Goal: Task Accomplishment & Management: Use online tool/utility

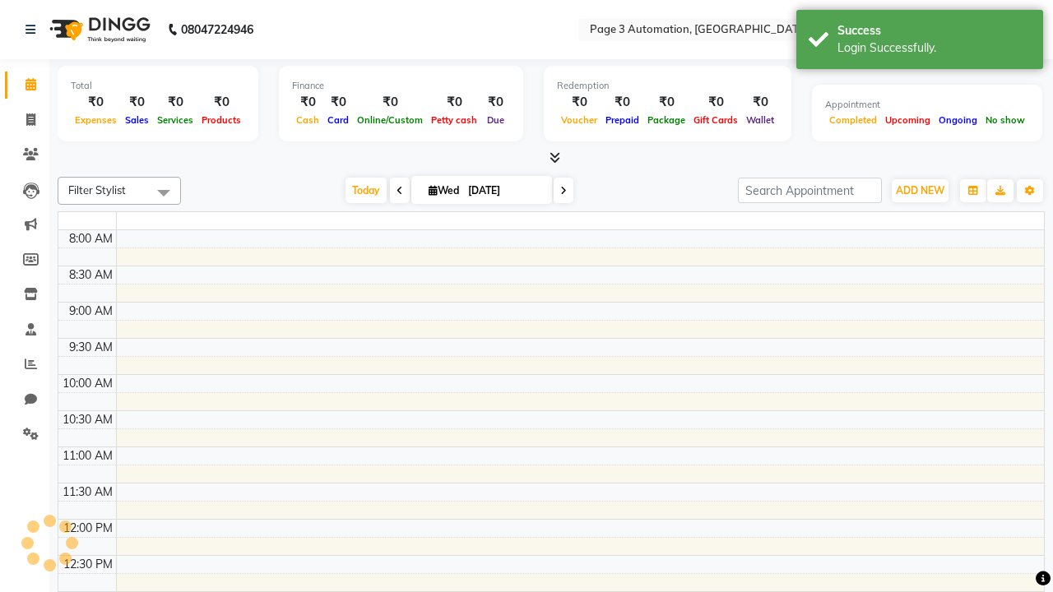
select select "en"
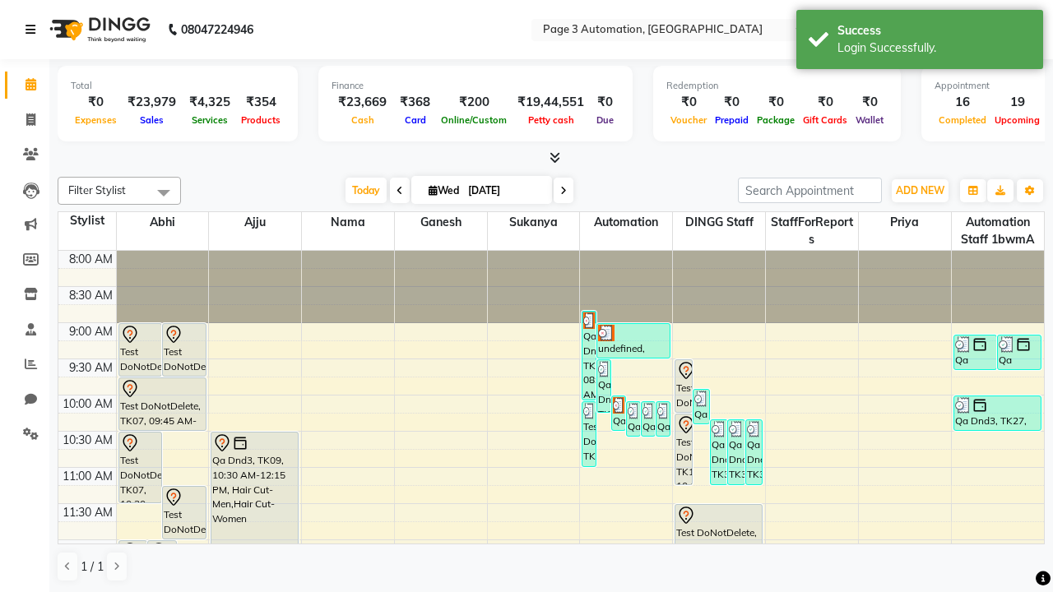
click at [34, 30] on icon at bounding box center [31, 30] width 10 height 12
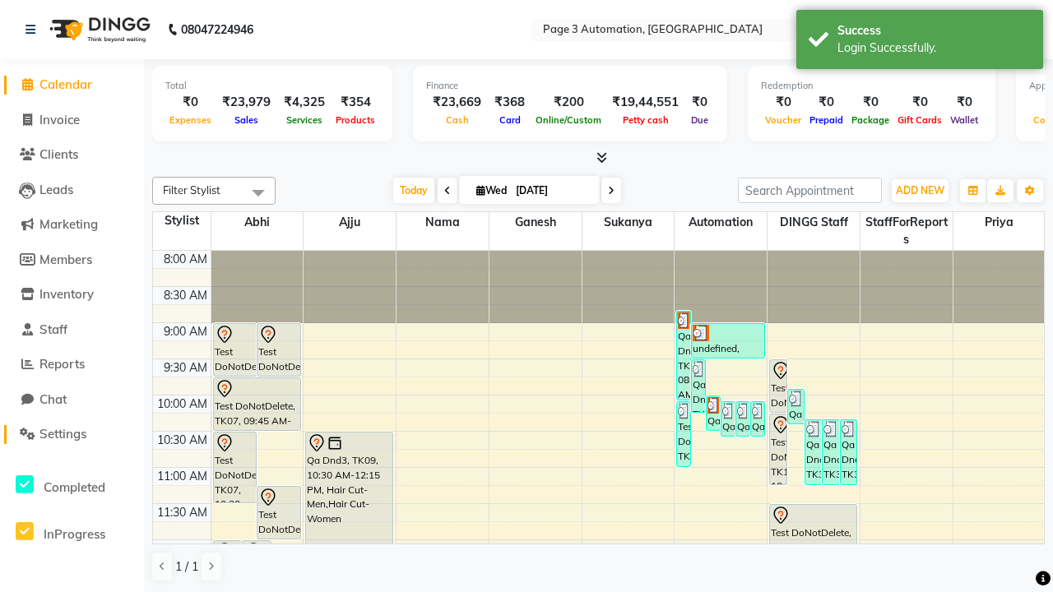
click at [72, 434] on span "Settings" at bounding box center [62, 434] width 47 height 16
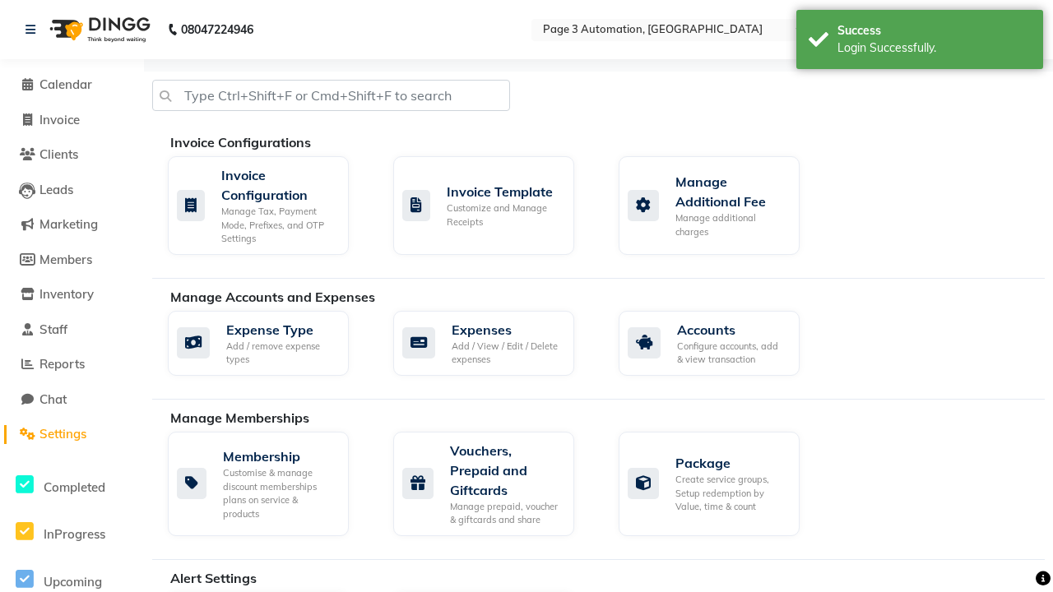
select select "2: 15"
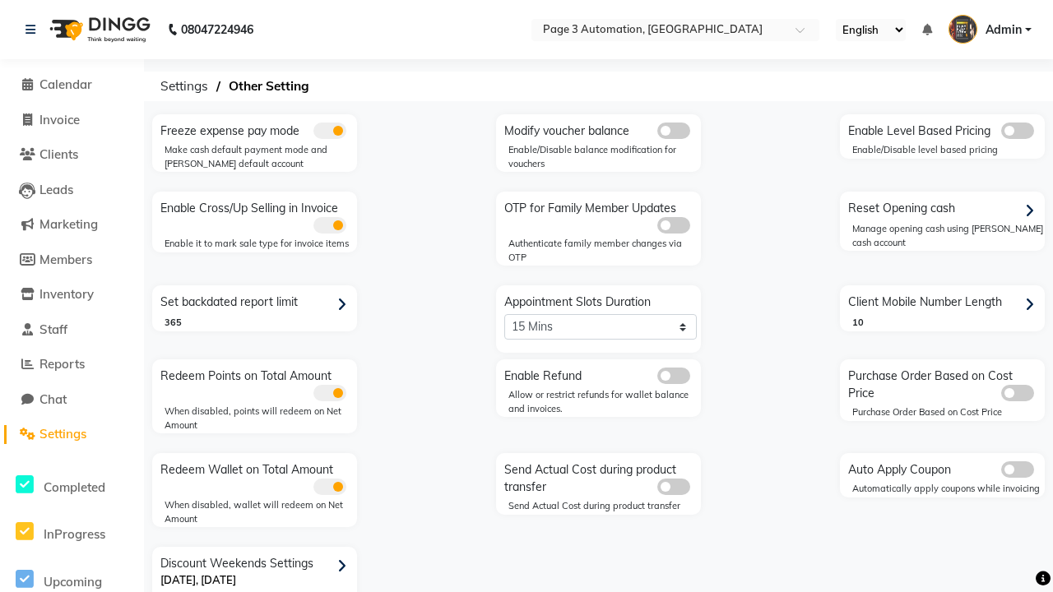
scroll to position [35, 0]
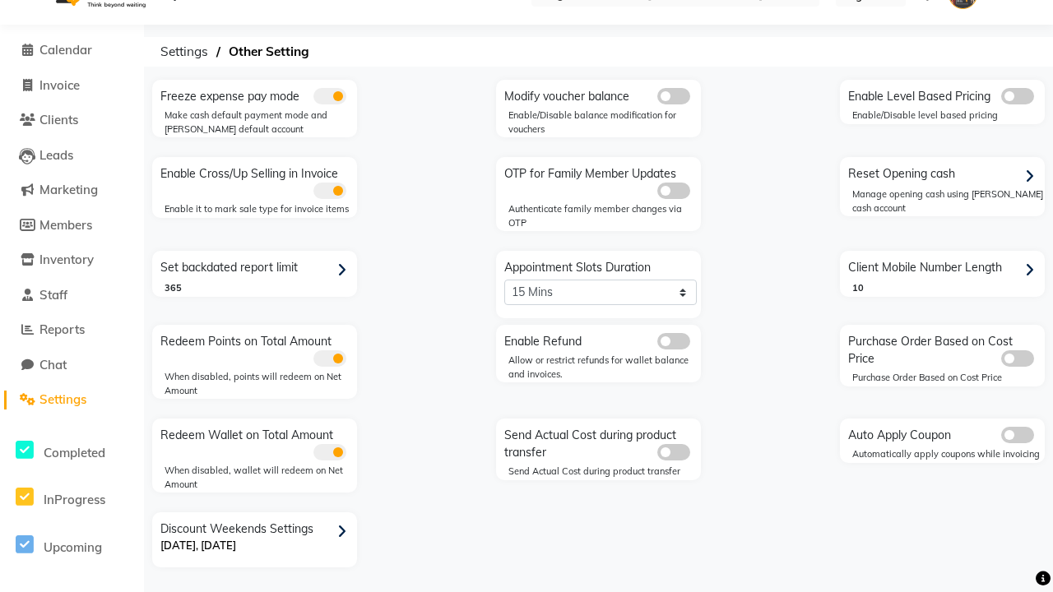
click at [673, 341] on span at bounding box center [673, 341] width 33 height 16
click at [657, 344] on input "checkbox" at bounding box center [657, 344] width 0 height 0
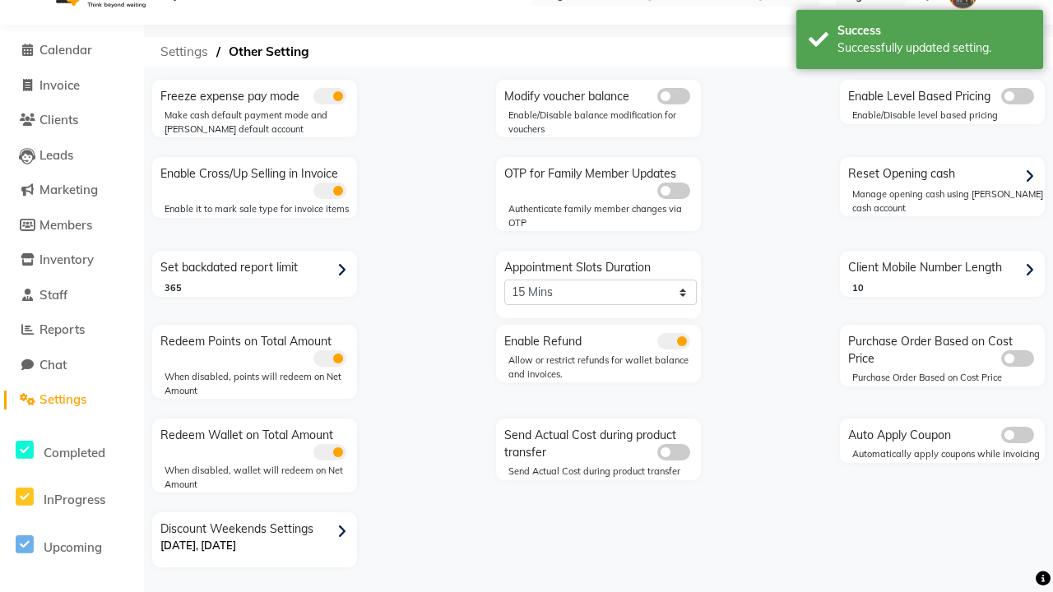
click at [184, 52] on span "Settings" at bounding box center [184, 52] width 64 height 30
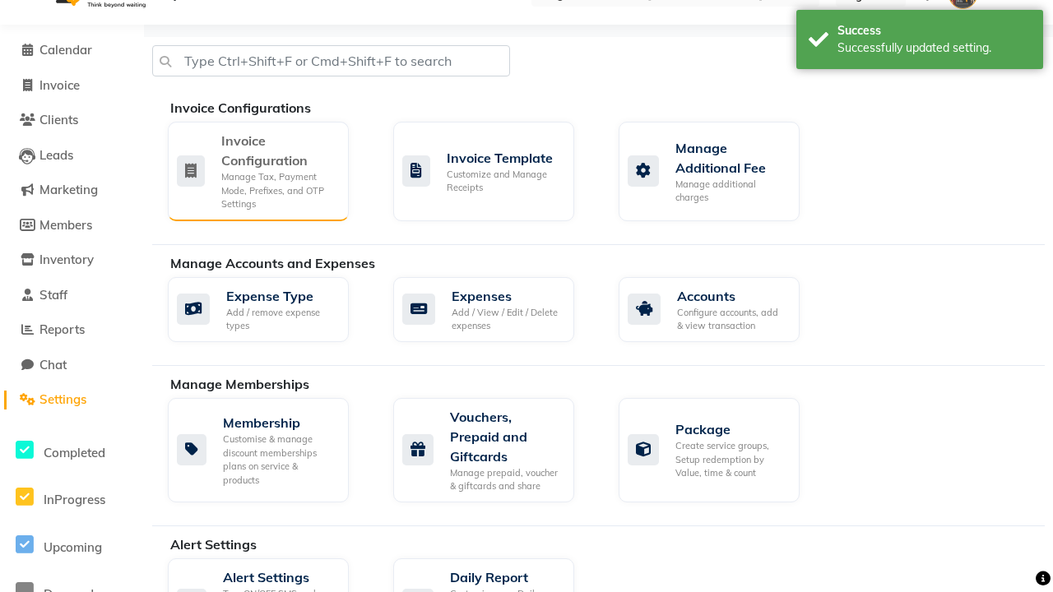
click at [258, 170] on div "Manage Tax, Payment Mode, Prefixes, and OTP Settings" at bounding box center [278, 190] width 114 height 41
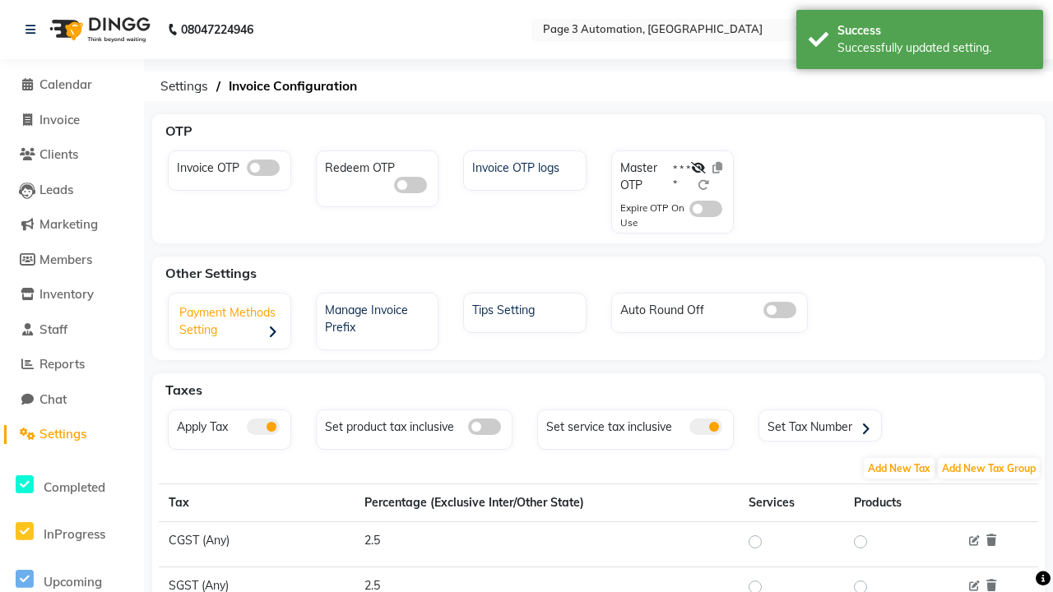
click at [231, 323] on div "Payment Methods Setting" at bounding box center [232, 323] width 118 height 51
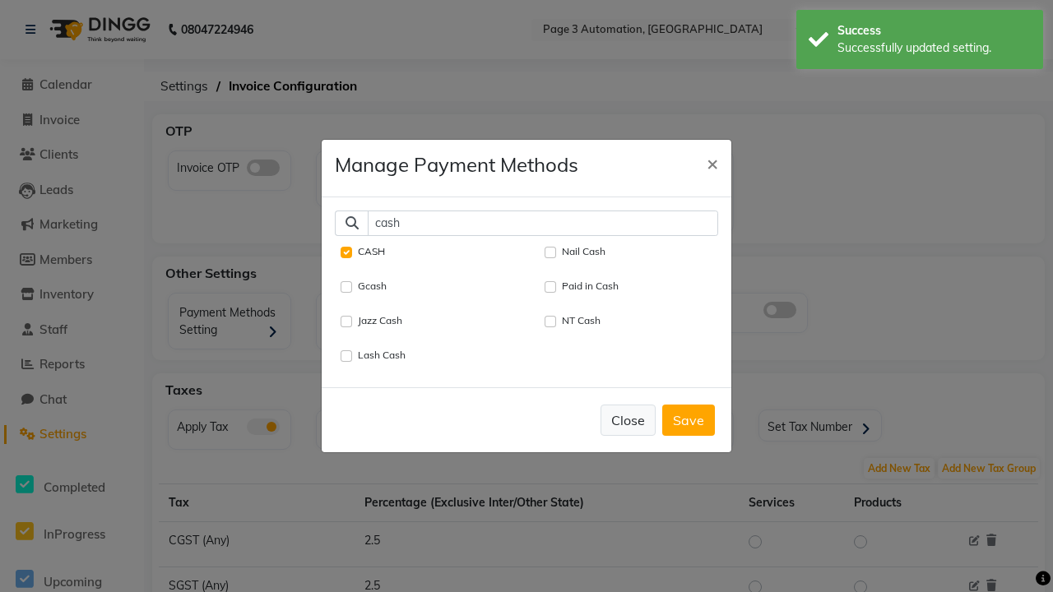
type input "cash"
click at [628, 420] on button "Close" at bounding box center [628, 420] width 55 height 31
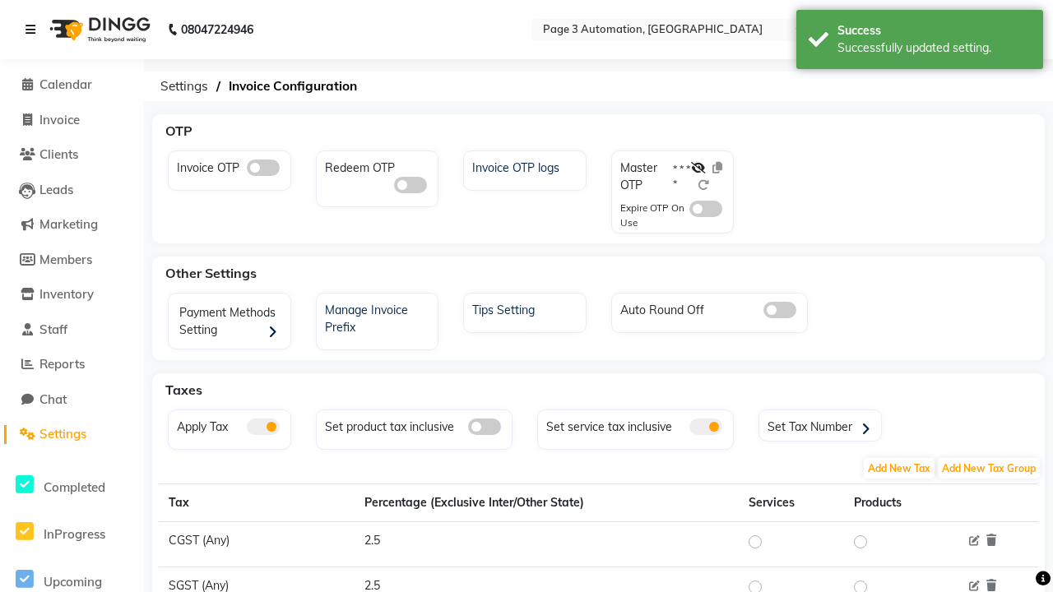
click at [34, 30] on icon at bounding box center [31, 30] width 10 height 12
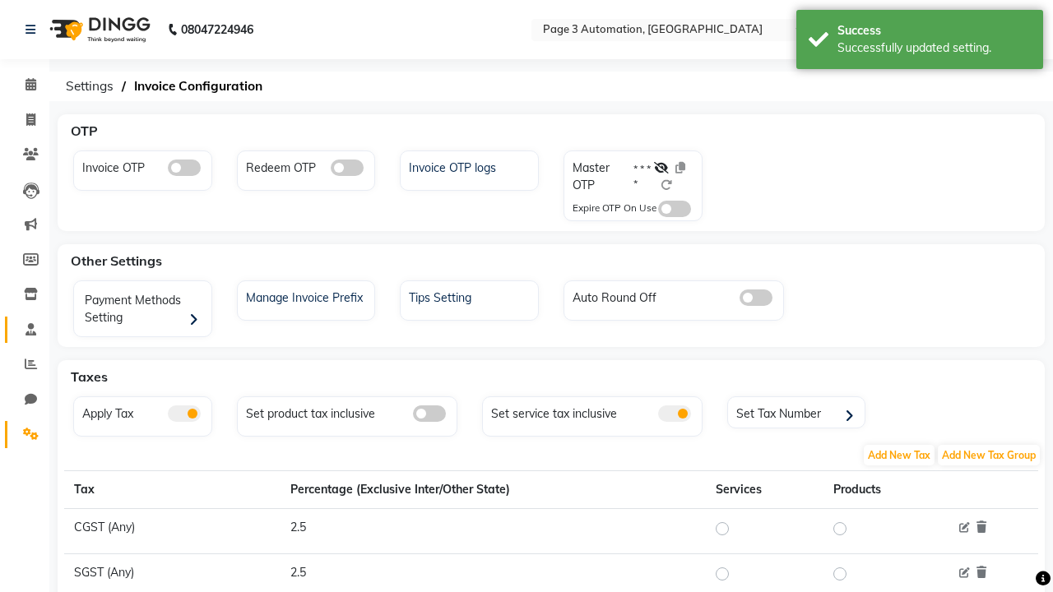
click at [25, 329] on span at bounding box center [30, 330] width 29 height 19
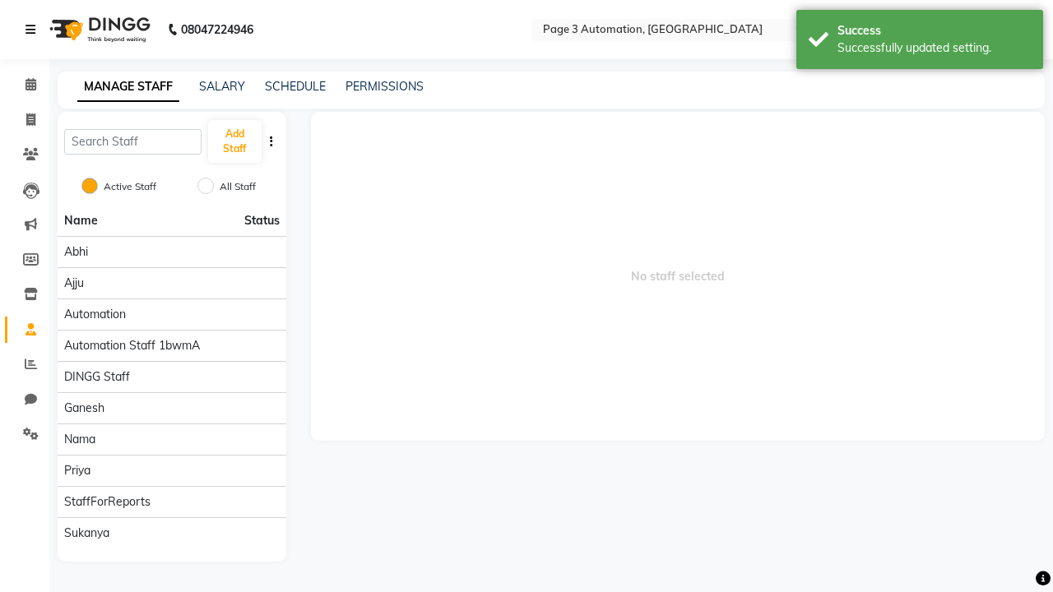
click at [34, 30] on icon at bounding box center [31, 30] width 10 height 12
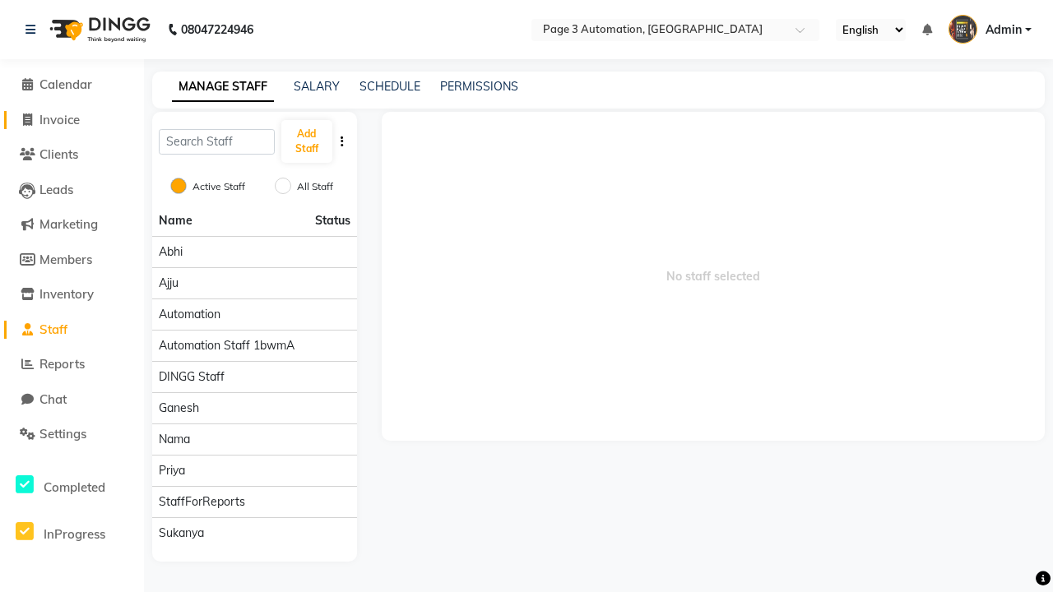
click at [72, 119] on span "Invoice" at bounding box center [59, 120] width 40 height 16
select select "2774"
select select "service"
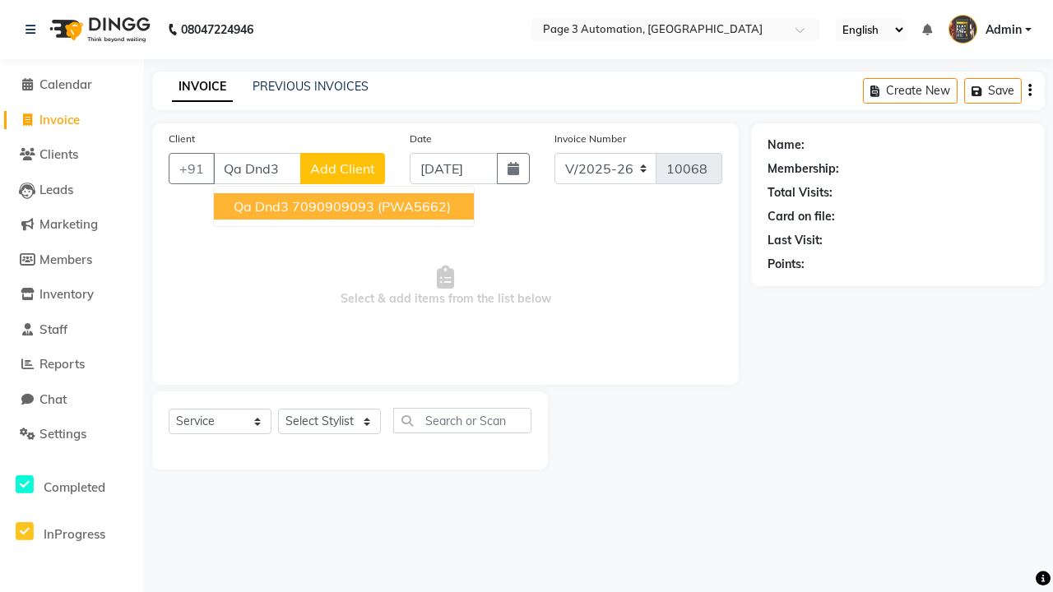
click at [346, 207] on ngb-highlight "7090909093" at bounding box center [333, 206] width 82 height 16
type input "7090909093"
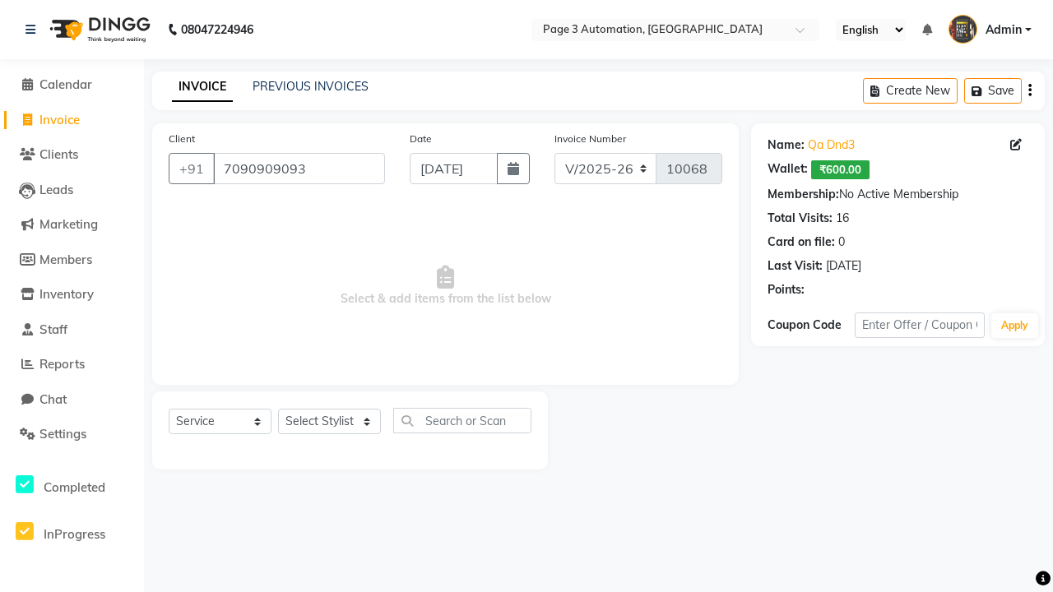
select select "93067"
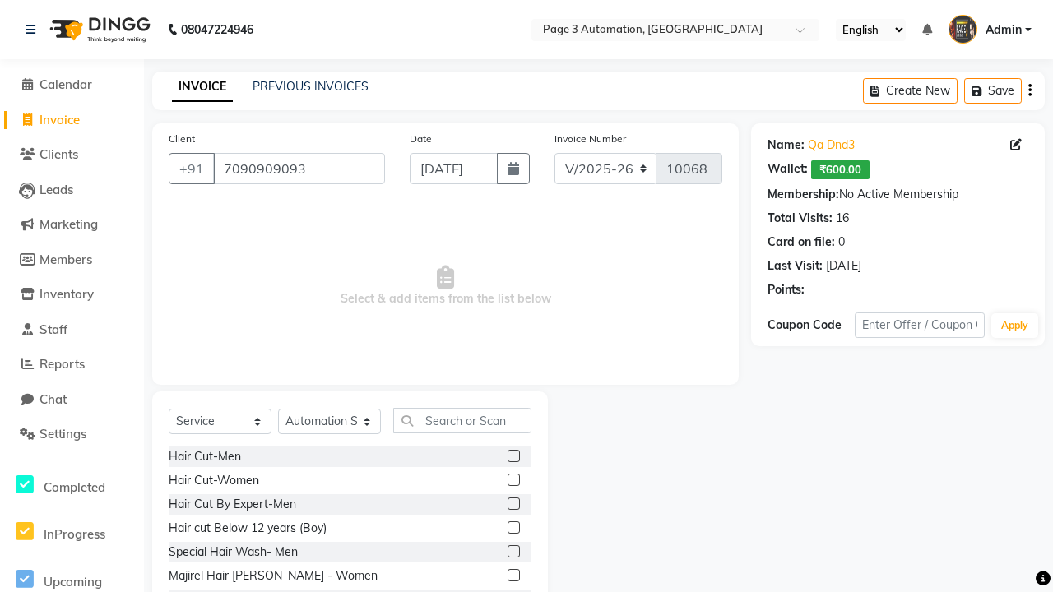
click at [513, 552] on label at bounding box center [514, 552] width 12 height 12
click at [513, 552] on input "checkbox" at bounding box center [513, 552] width 11 height 11
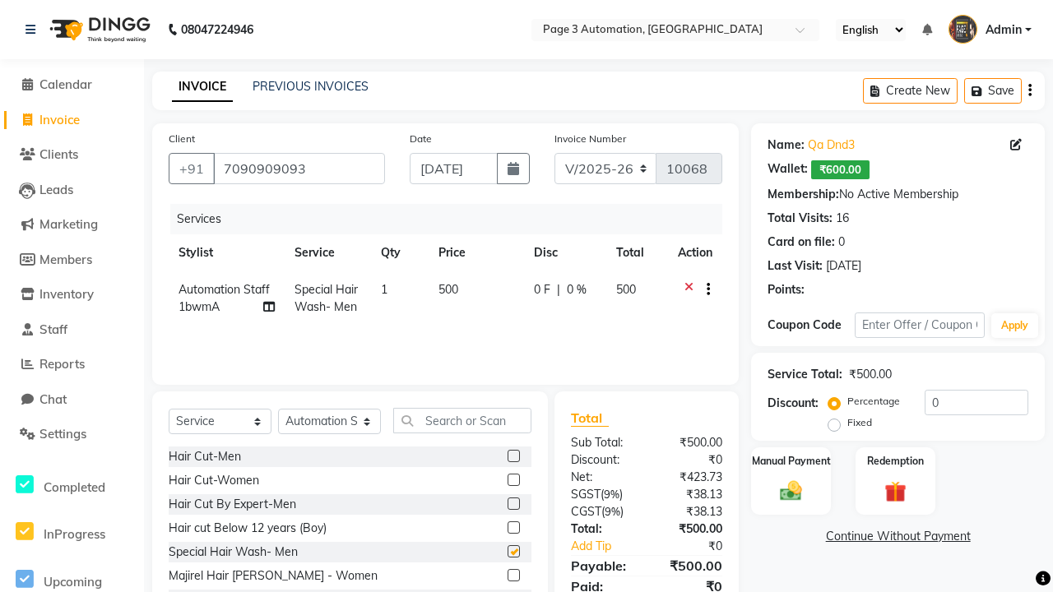
checkbox input "false"
click at [791, 461] on label "Manual Payment" at bounding box center [791, 461] width 82 height 16
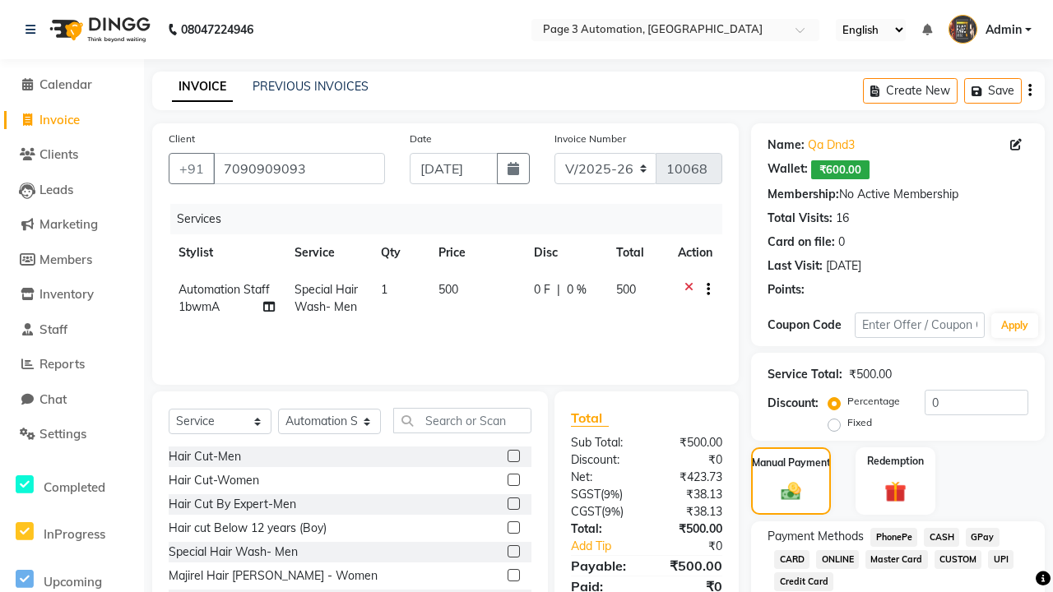
click at [941, 537] on span "CASH" at bounding box center [941, 537] width 35 height 19
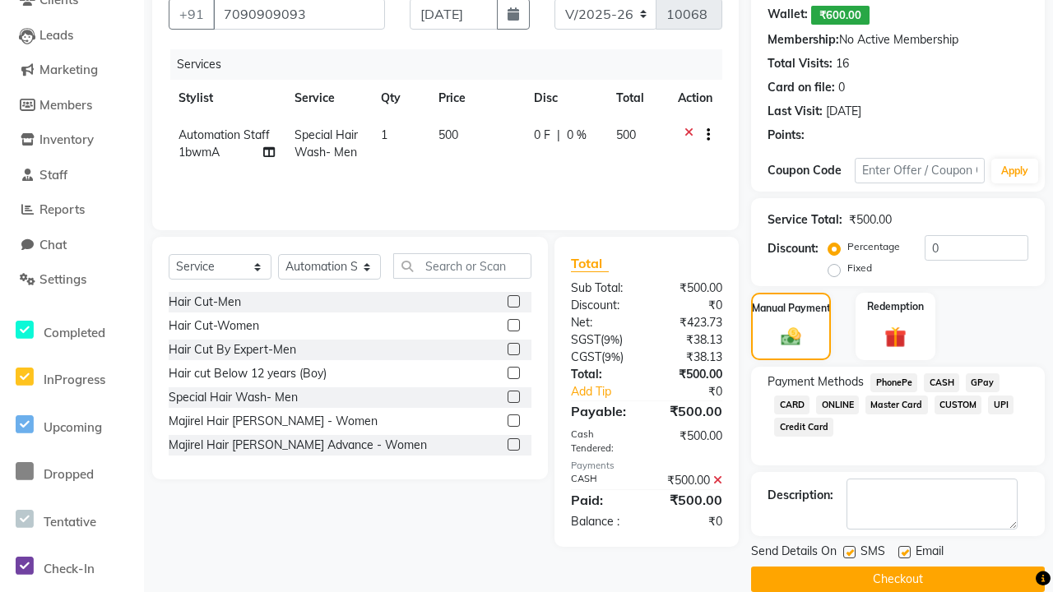
click at [849, 552] on label at bounding box center [849, 552] width 12 height 12
click at [849, 552] on input "checkbox" at bounding box center [848, 553] width 11 height 11
checkbox input "false"
click at [904, 552] on label at bounding box center [905, 552] width 12 height 12
click at [904, 552] on input "checkbox" at bounding box center [904, 553] width 11 height 11
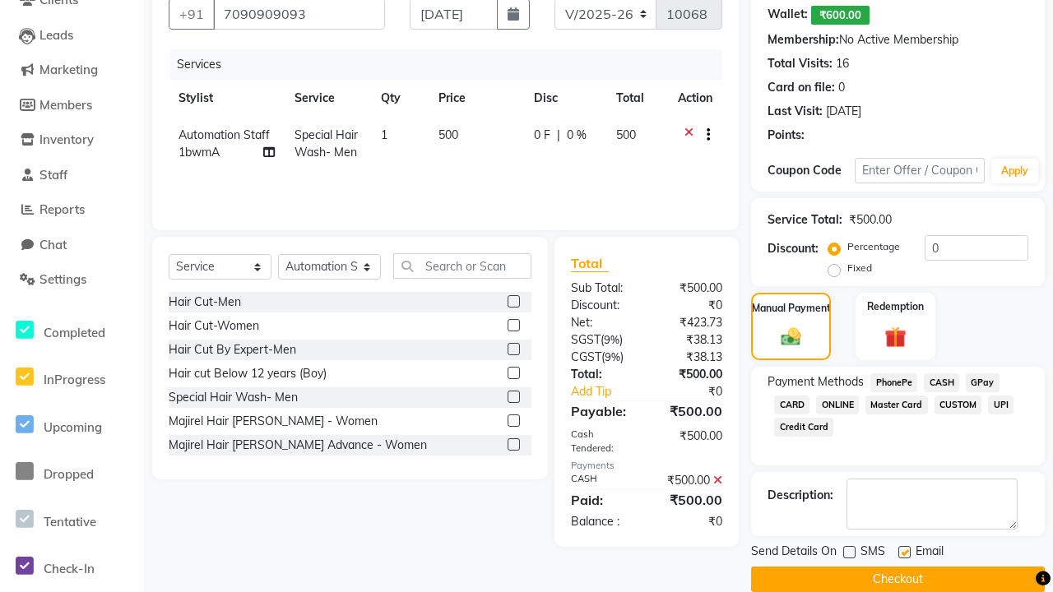
checkbox input "false"
click at [898, 579] on button "Checkout" at bounding box center [898, 580] width 294 height 26
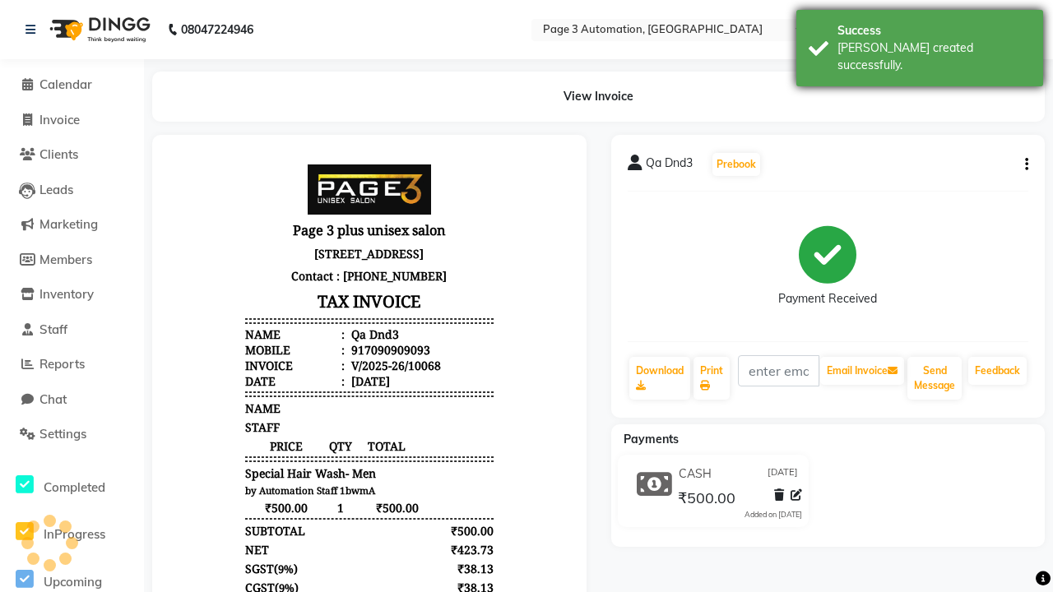
click at [920, 42] on div "[PERSON_NAME] created successfully." at bounding box center [934, 56] width 193 height 35
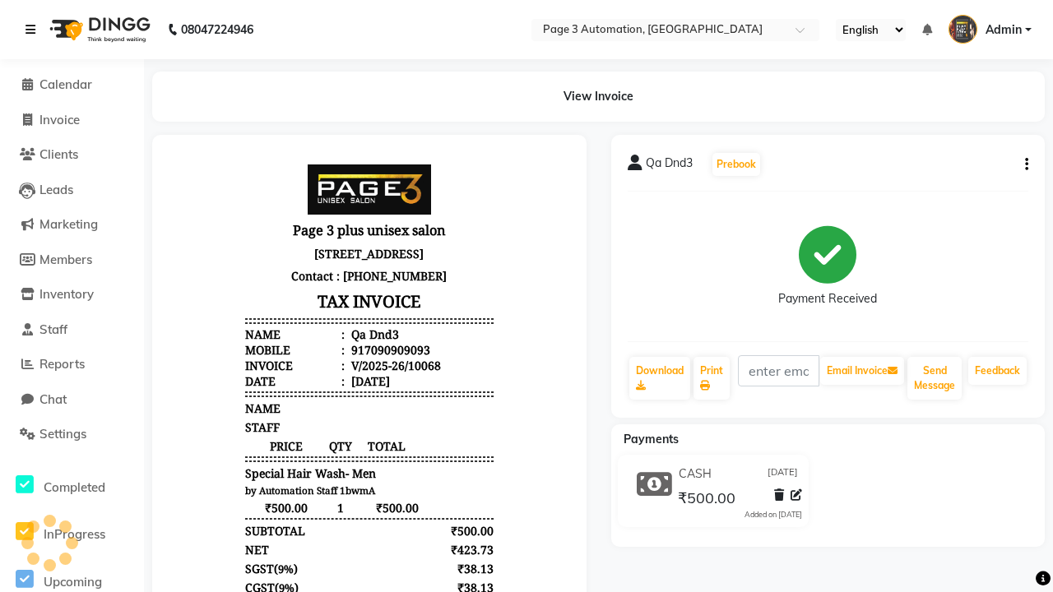
click at [34, 30] on icon at bounding box center [31, 30] width 10 height 12
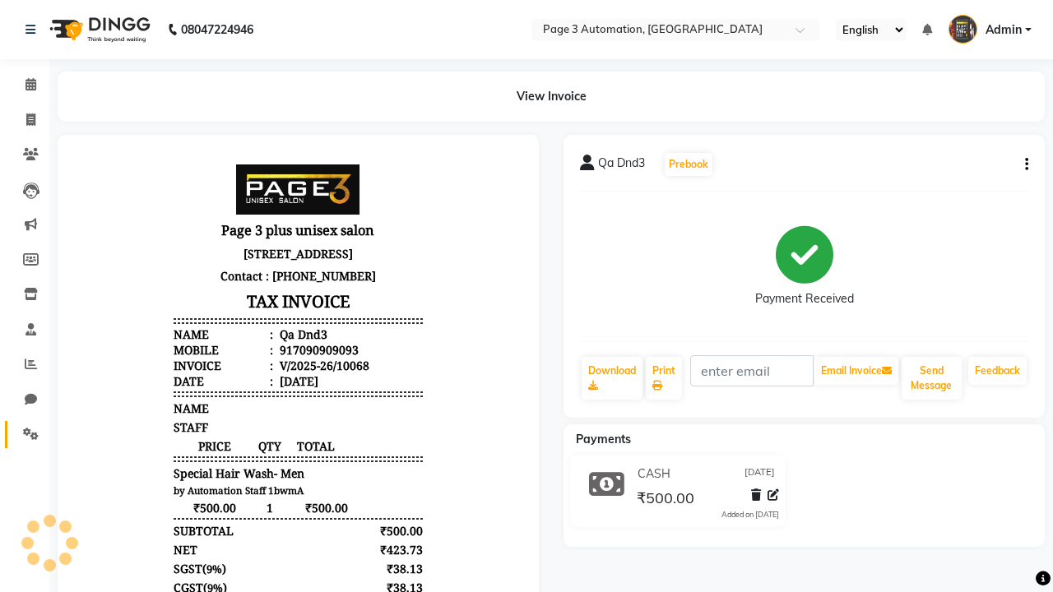
click at [25, 434] on icon at bounding box center [31, 434] width 16 height 12
